Goal: Navigation & Orientation: Find specific page/section

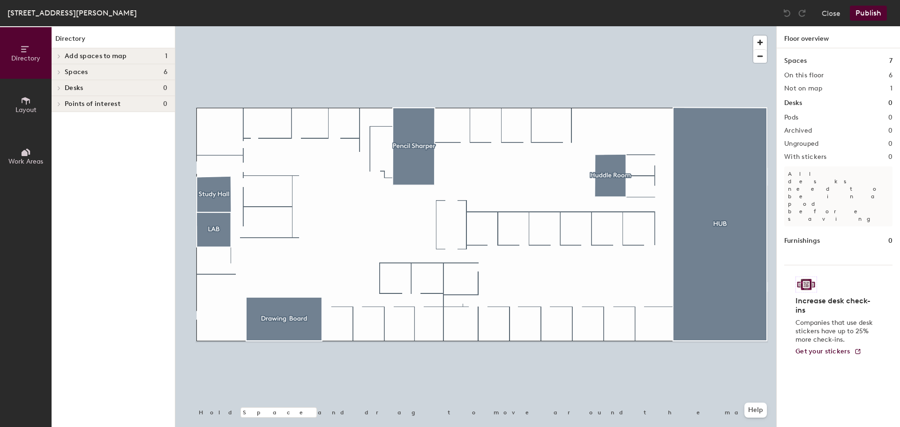
click at [19, 94] on button "Layout" at bounding box center [26, 105] width 52 height 52
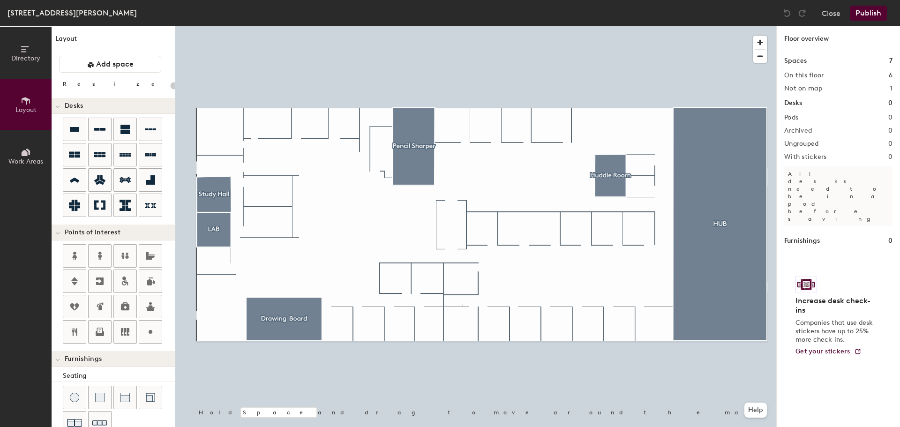
click at [32, 52] on button "Directory" at bounding box center [26, 53] width 52 height 52
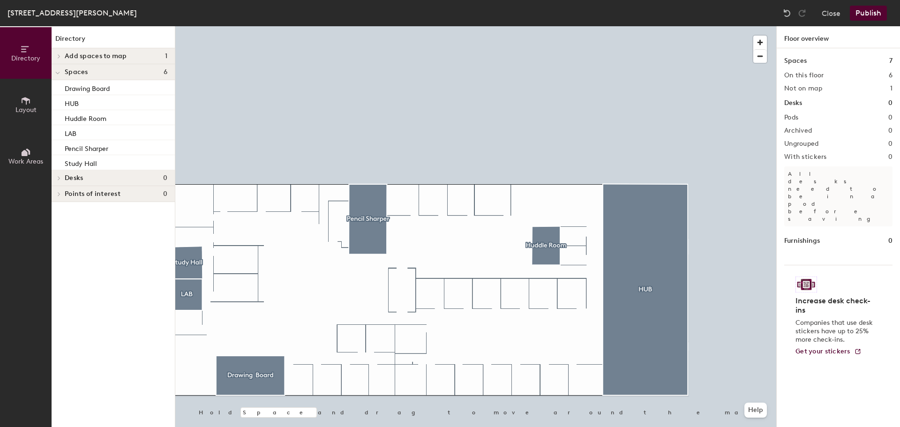
click at [188, 26] on div at bounding box center [475, 26] width 601 height 0
click at [188, 320] on div at bounding box center [189, 321] width 2 height 2
click at [761, 50] on span "button" at bounding box center [760, 56] width 14 height 13
click at [761, 57] on span "button" at bounding box center [760, 56] width 14 height 13
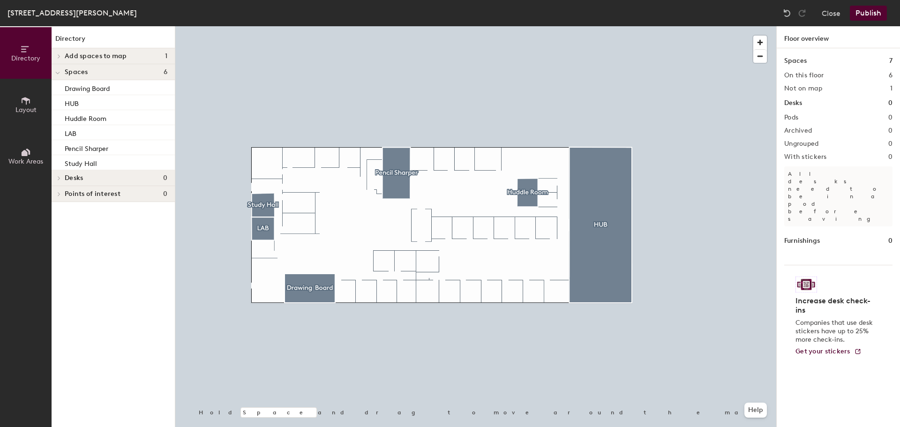
click at [60, 75] on div at bounding box center [58, 71] width 12 height 15
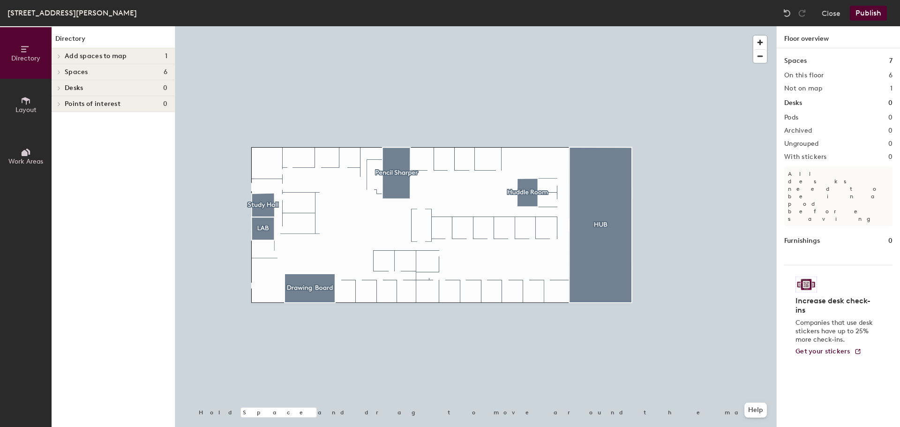
click at [61, 75] on div at bounding box center [58, 71] width 12 height 15
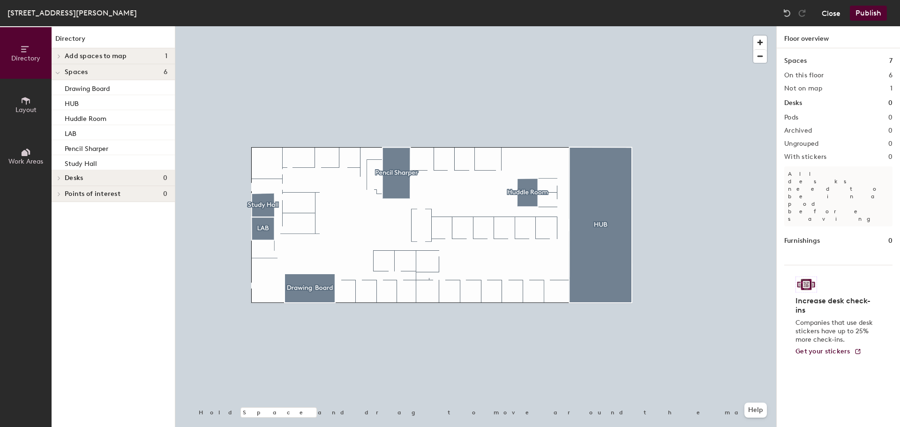
click at [832, 16] on button "Close" at bounding box center [830, 13] width 19 height 15
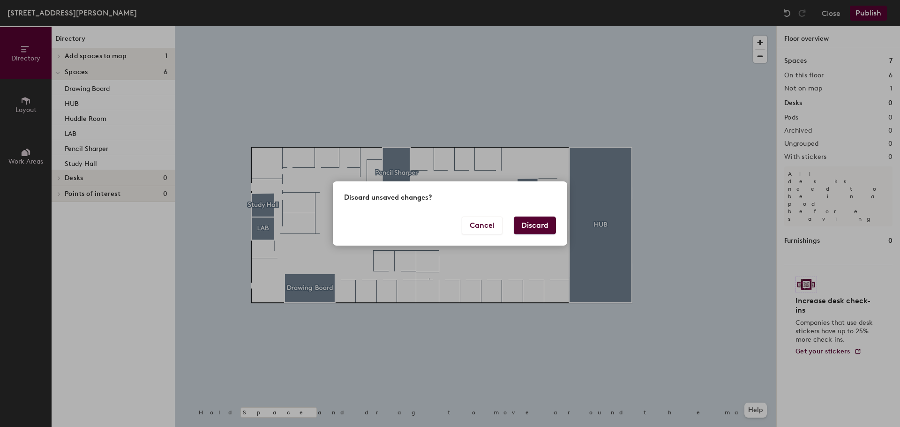
click at [530, 226] on button "Discard" at bounding box center [534, 225] width 42 height 18
